Goal: Transaction & Acquisition: Book appointment/travel/reservation

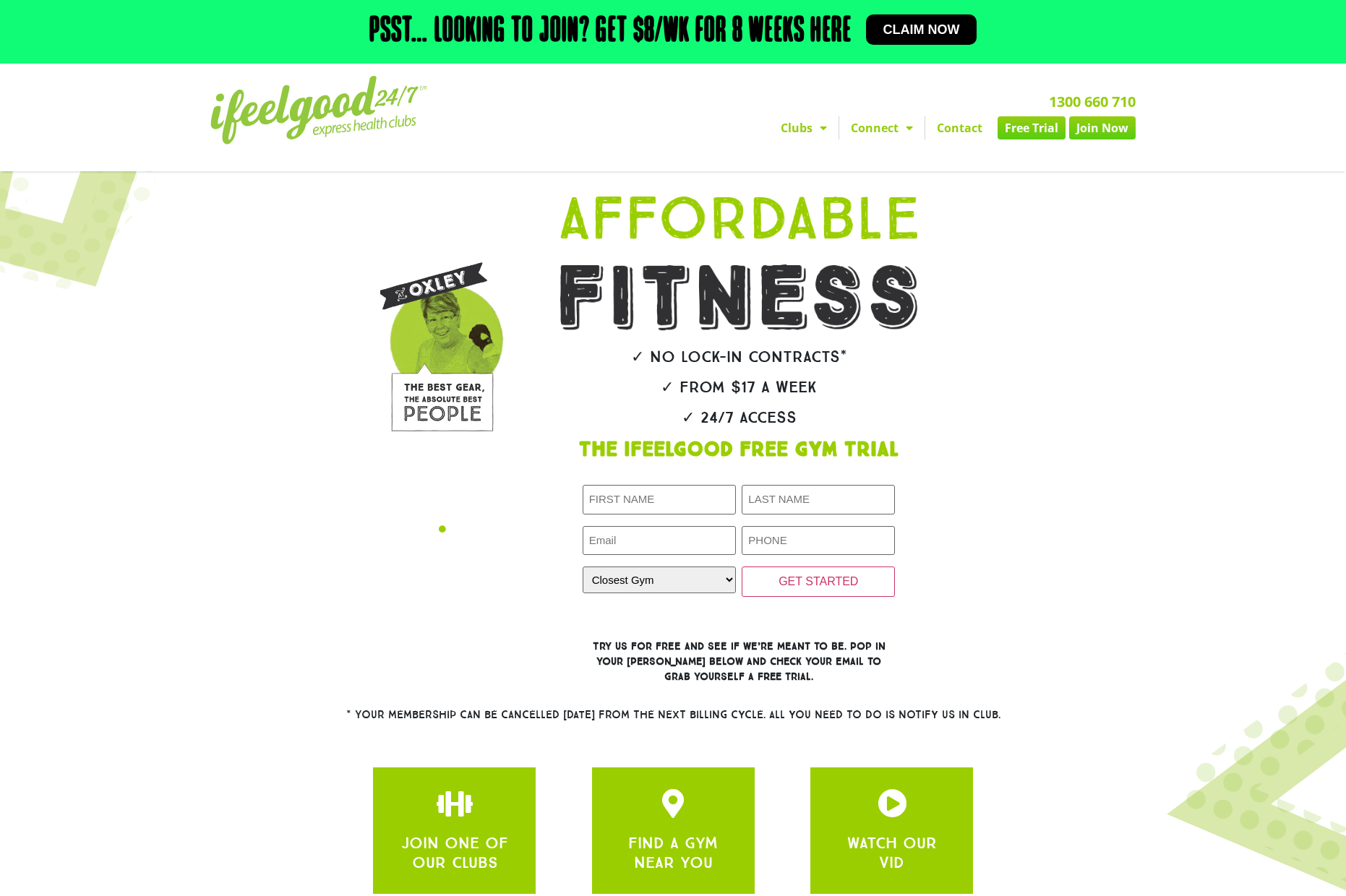
click at [947, 139] on link "Contact" at bounding box center [959, 128] width 69 height 23
click at [1025, 139] on link "Free Trial" at bounding box center [1031, 128] width 68 height 23
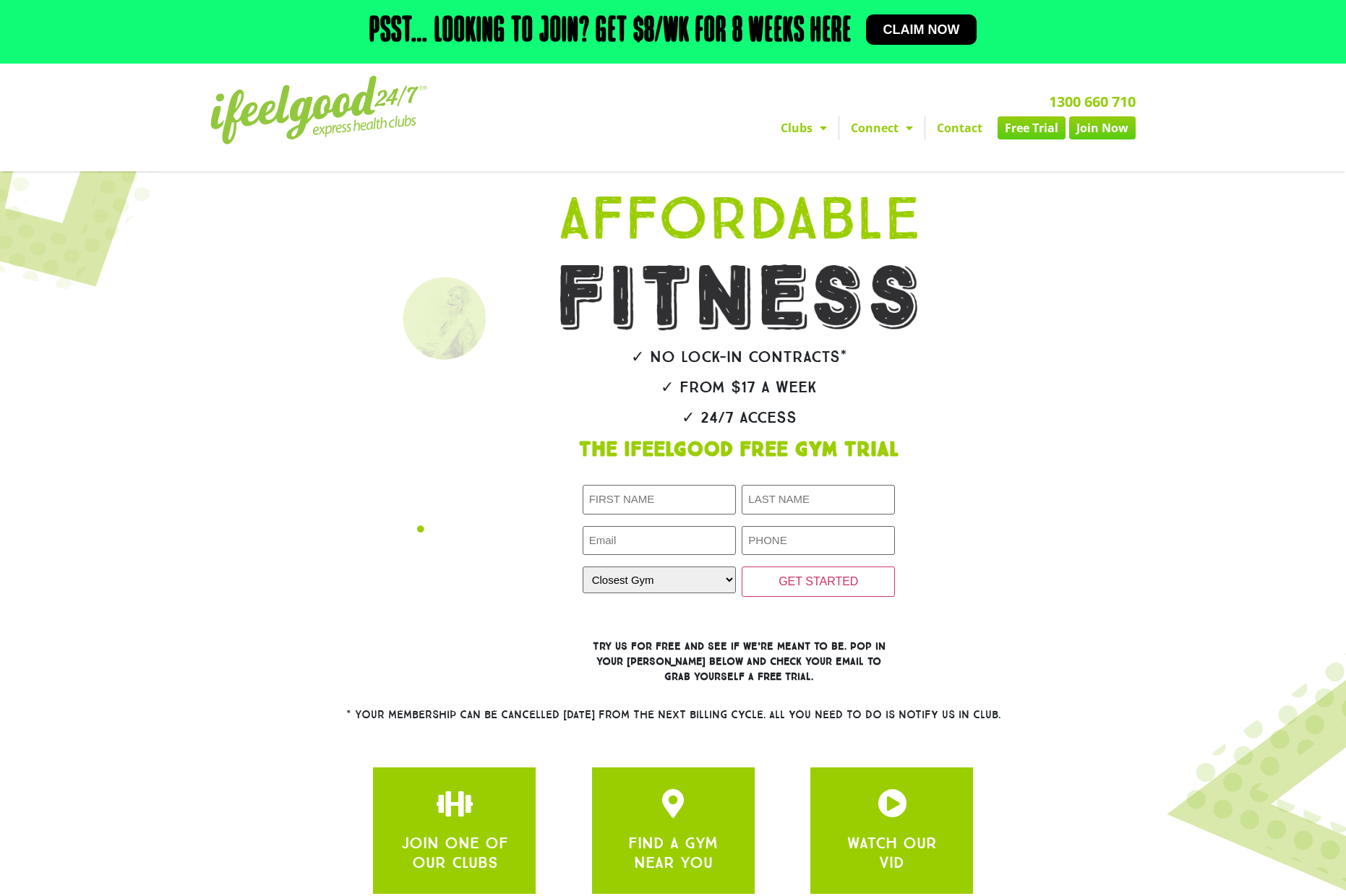
scroll to position [234, 0]
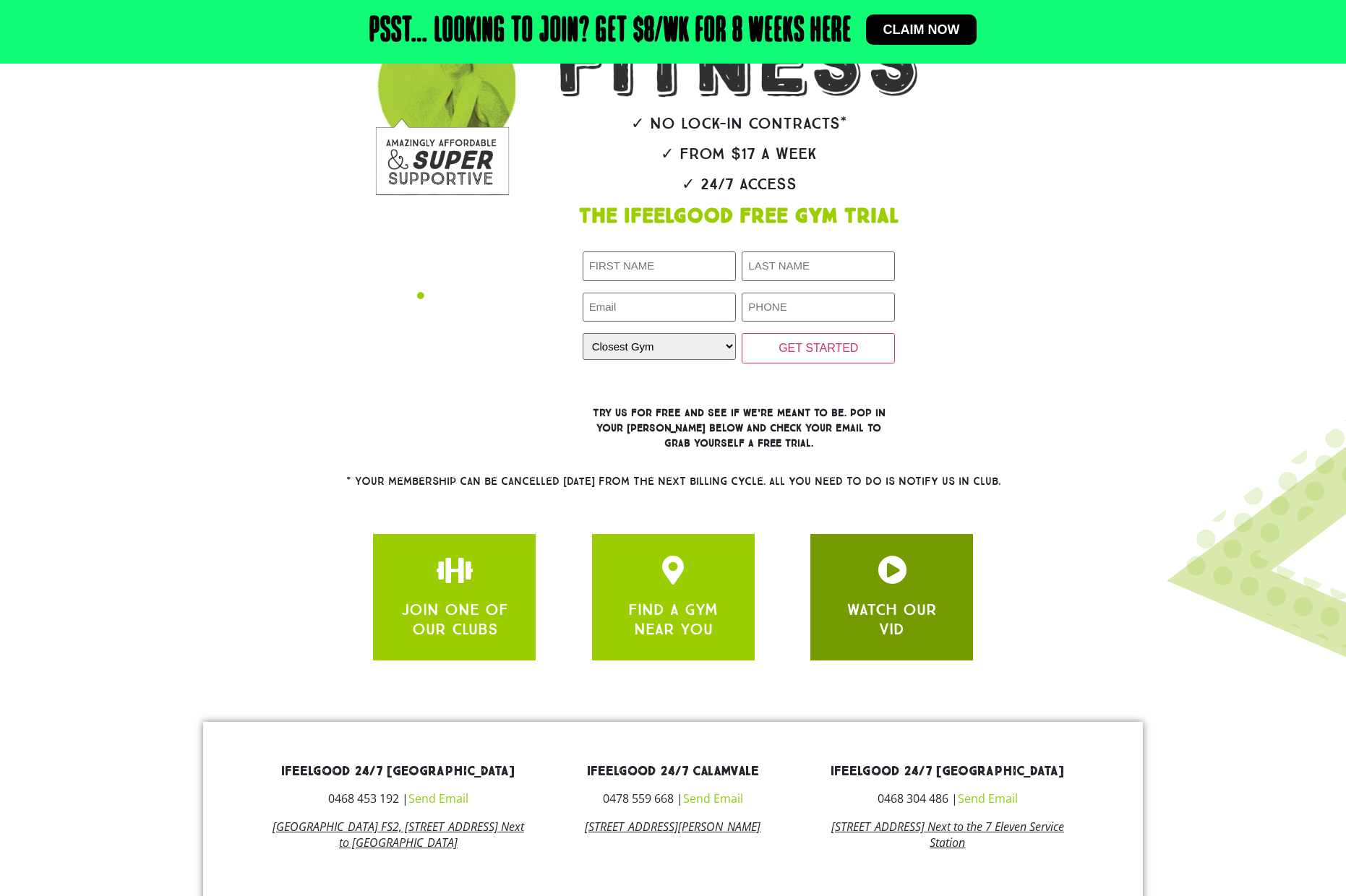
click at [889, 590] on div at bounding box center [891, 573] width 119 height 34
click at [889, 584] on icon "apbct__label_id__gravity_form" at bounding box center [892, 571] width 29 height 29
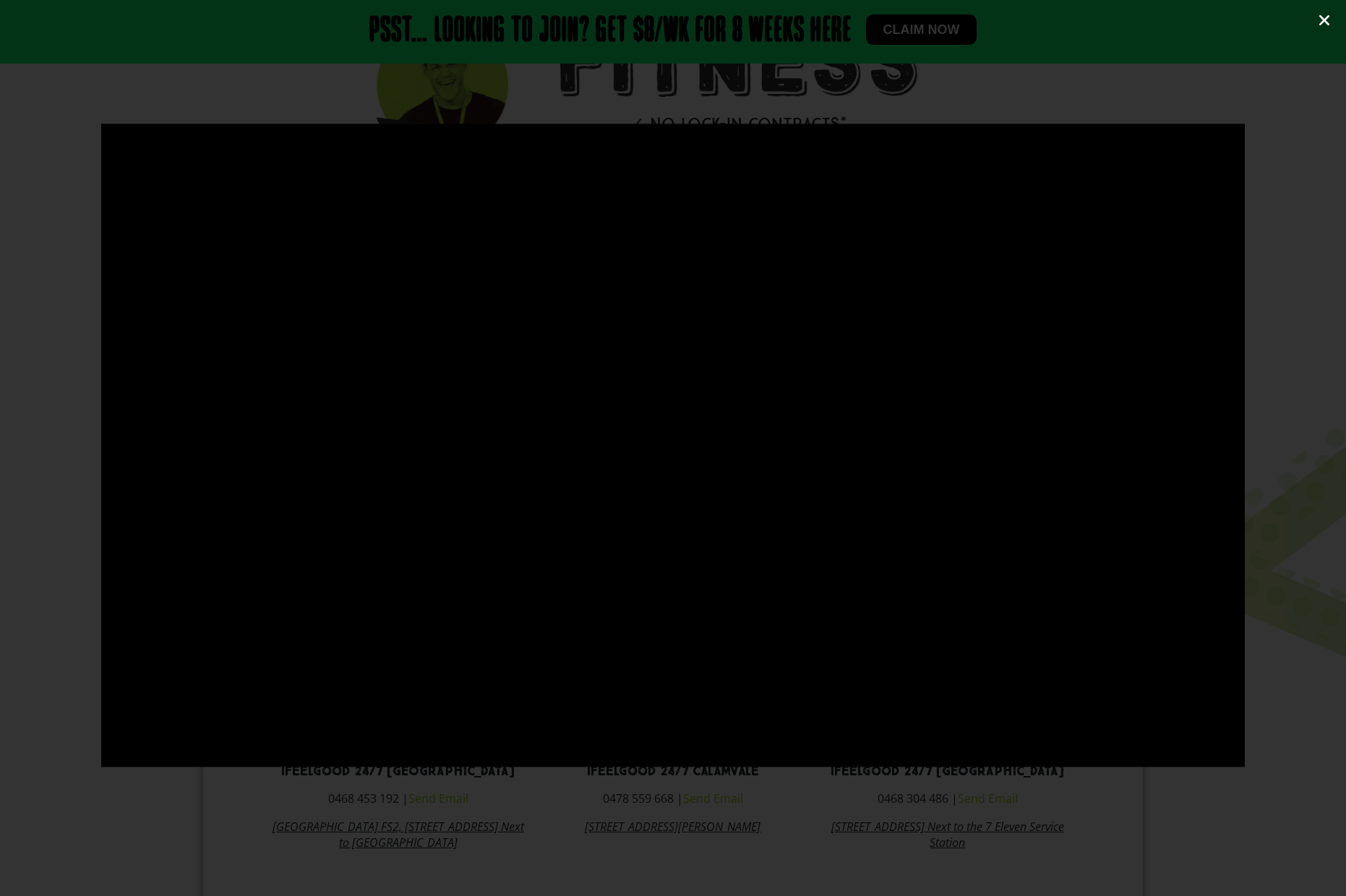
click at [1323, 20] on icon "Close (Esc)" at bounding box center [1324, 19] width 15 height 15
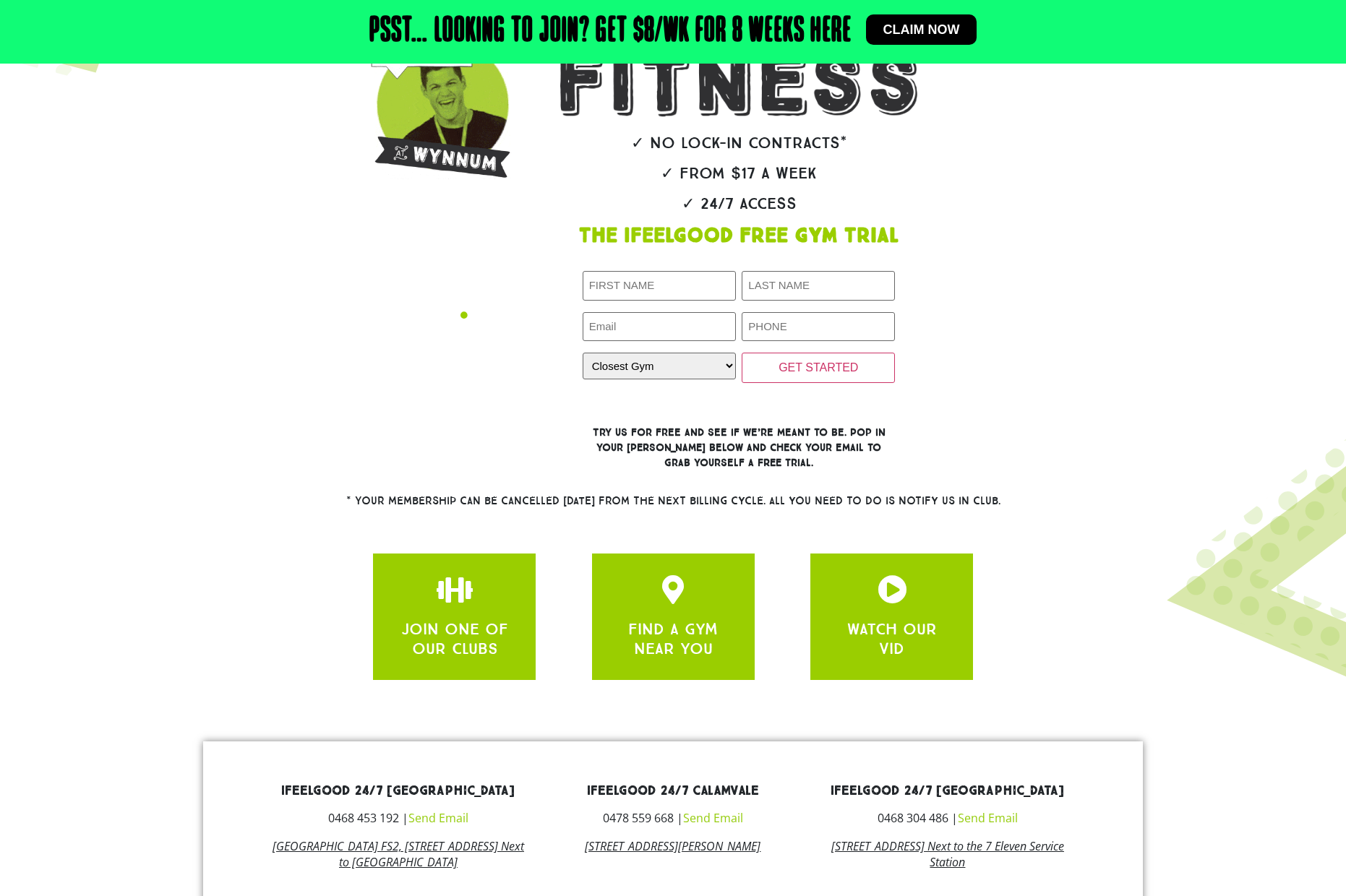
scroll to position [469, 0]
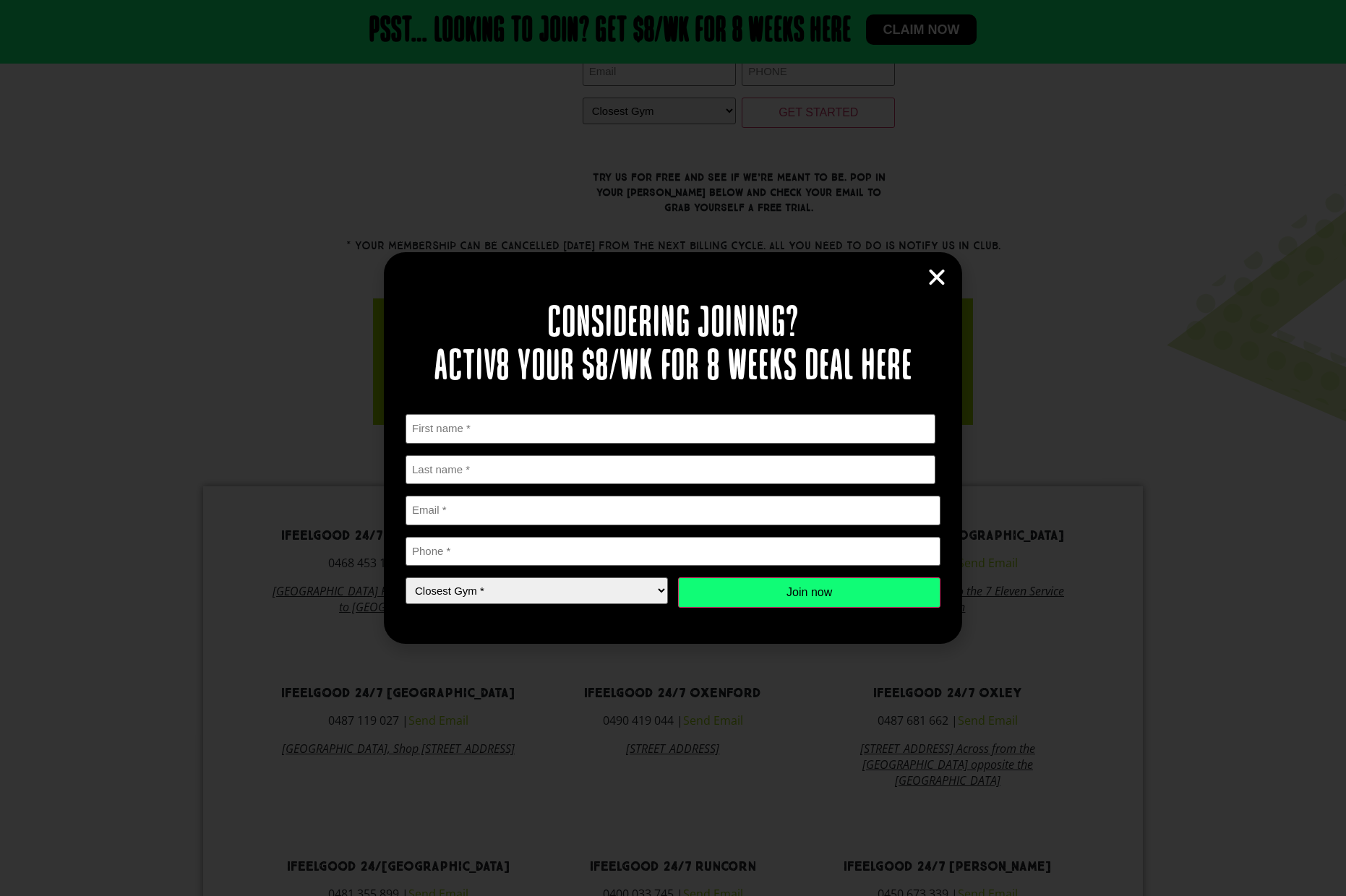
click at [935, 274] on icon "Close" at bounding box center [937, 278] width 21 height 21
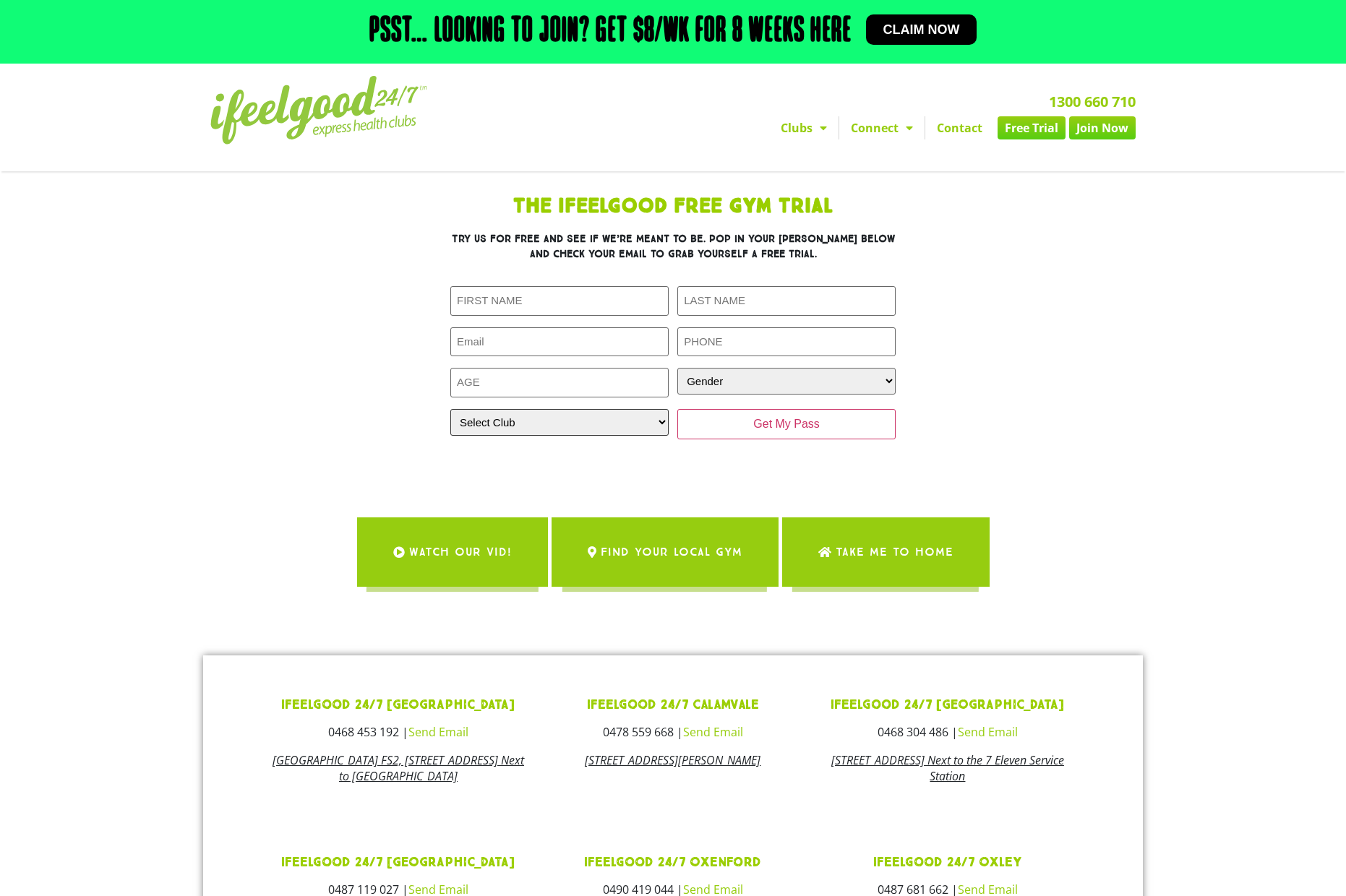
select select "Alexandra Hills"
click at [654, 397] on input "-1" at bounding box center [559, 383] width 218 height 29
type input "-2"
click at [655, 397] on input "-2" at bounding box center [559, 383] width 218 height 29
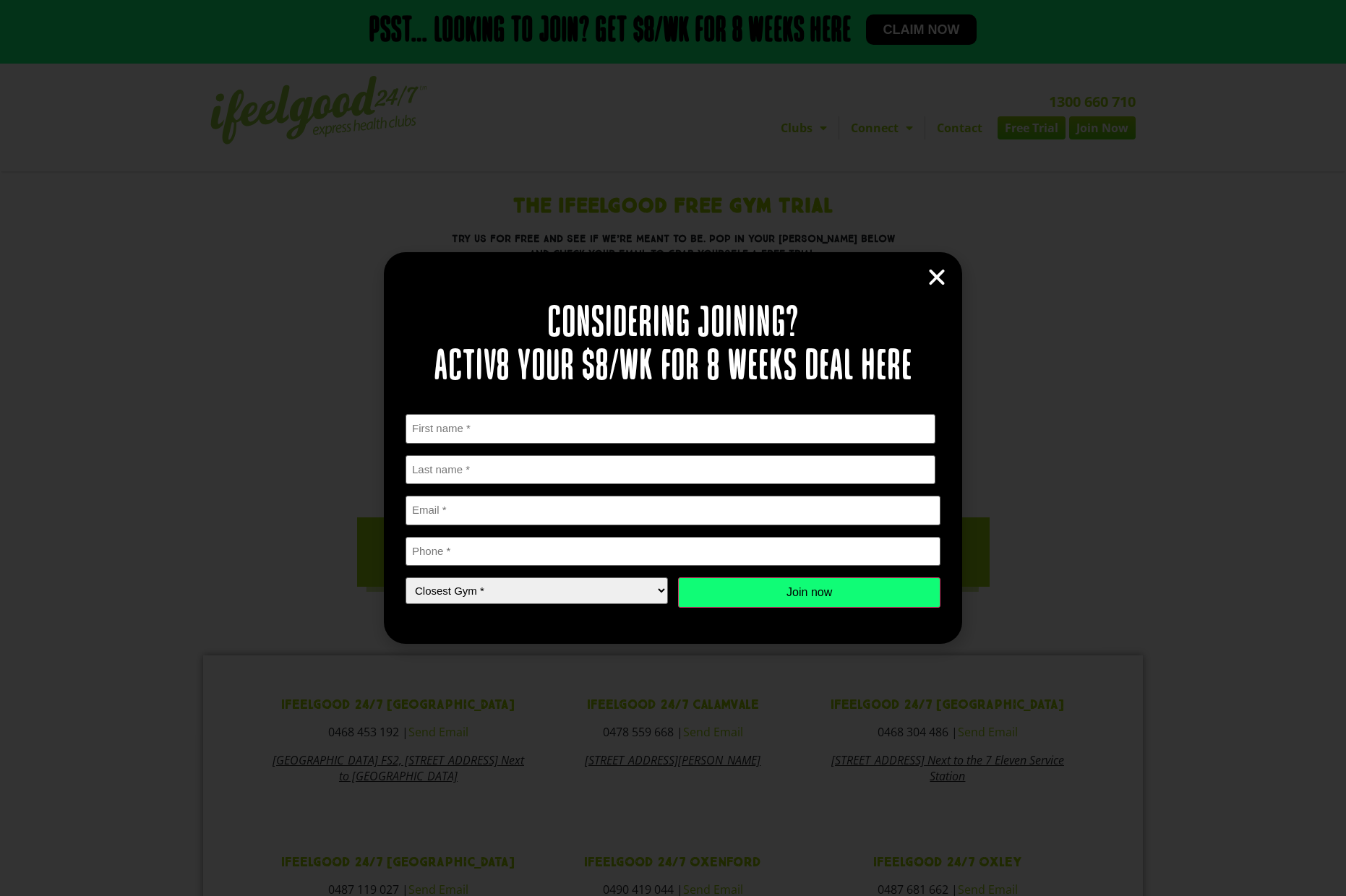
click at [937, 278] on icon "Close" at bounding box center [937, 278] width 21 height 21
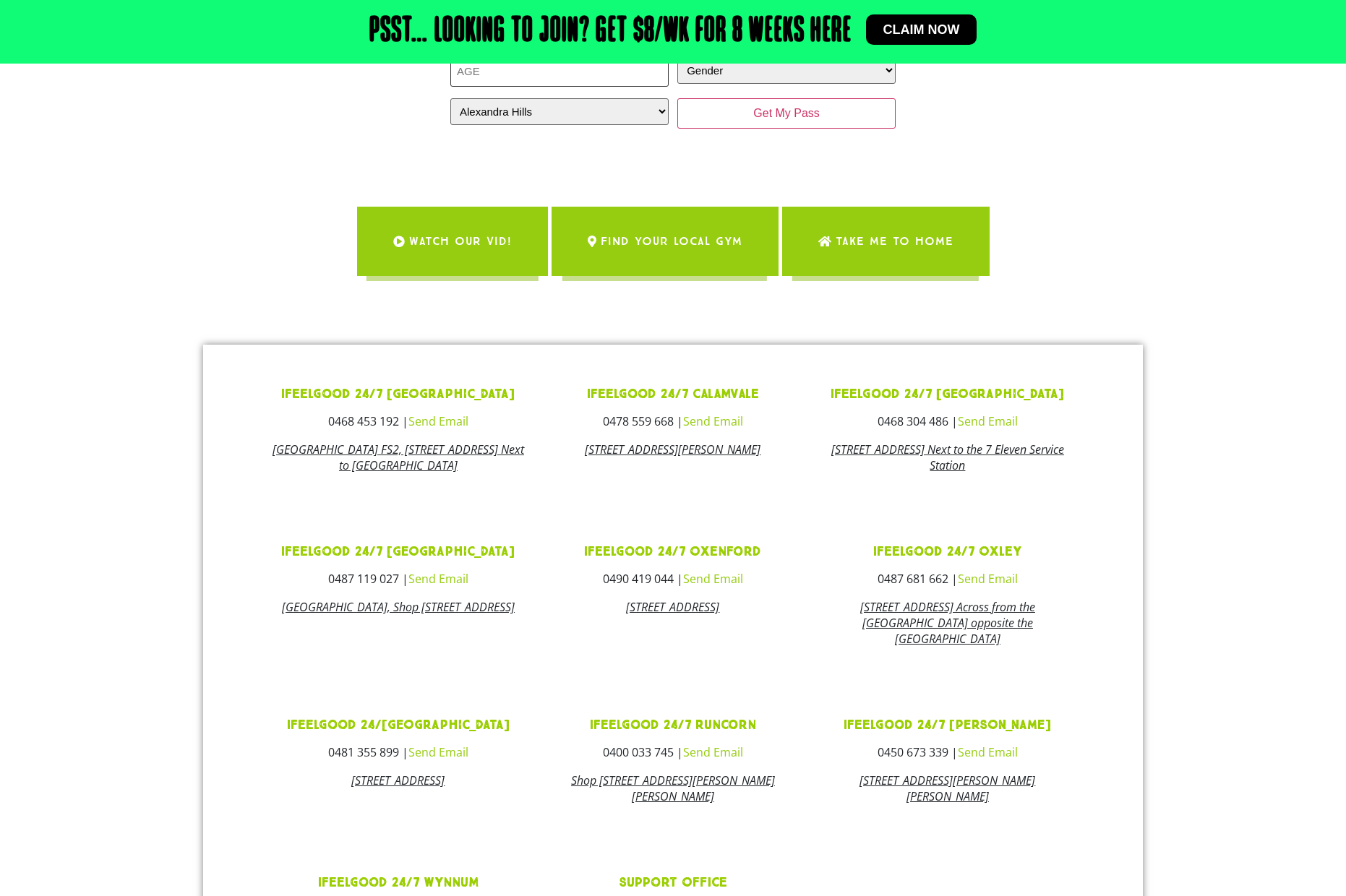
scroll to position [548, 0]
